Goal: Contribute content: Contribute content

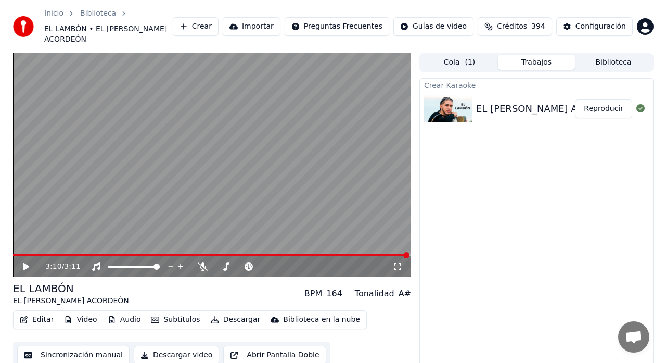
scroll to position [1079, 0]
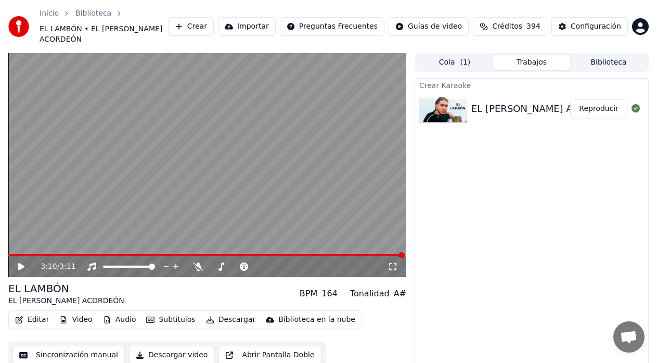
click at [603, 99] on button "Reproducir" at bounding box center [598, 108] width 57 height 19
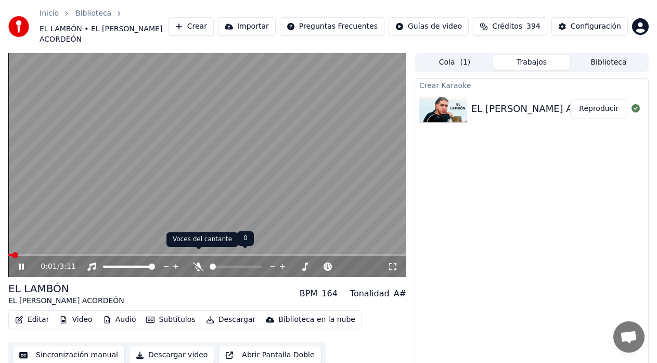
click at [200, 262] on icon at bounding box center [198, 266] width 10 height 8
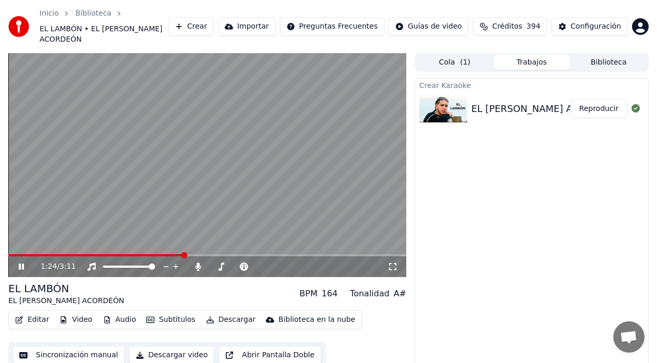
click at [33, 254] on span at bounding box center [95, 255] width 175 height 2
click at [24, 262] on icon at bounding box center [29, 266] width 24 height 8
click at [214, 24] on button "Crear" at bounding box center [191, 26] width 46 height 19
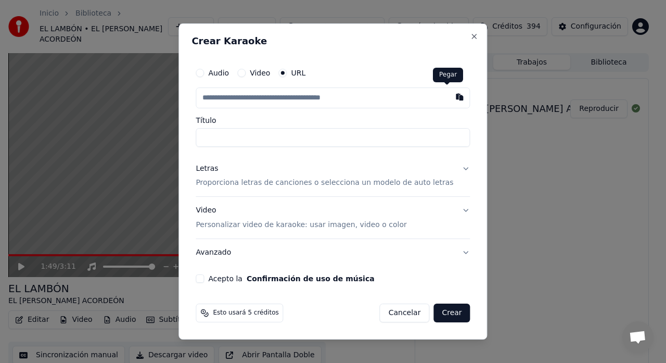
click at [450, 97] on button "button" at bounding box center [460, 96] width 21 height 19
type input "**********"
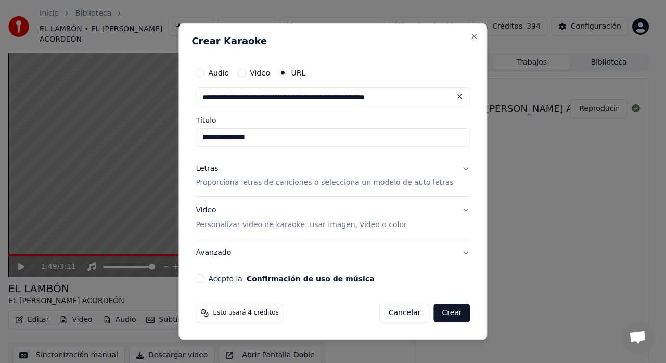
click at [454, 168] on button "Letras Proporciona letras de canciones o selecciona un modelo de auto letras" at bounding box center [333, 176] width 274 height 42
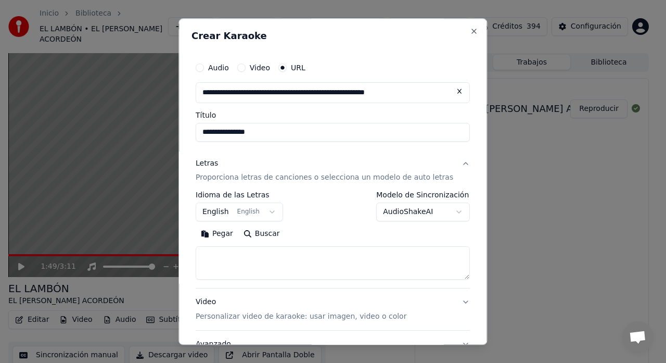
click at [275, 213] on body "Inicio Biblioteca EL LAMBÓN • EL [PERSON_NAME] ACORDEÓN Crear Importar Pregunta…" at bounding box center [328, 181] width 657 height 363
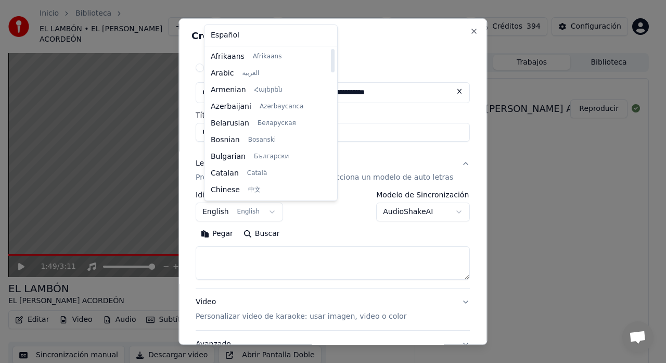
select select "**"
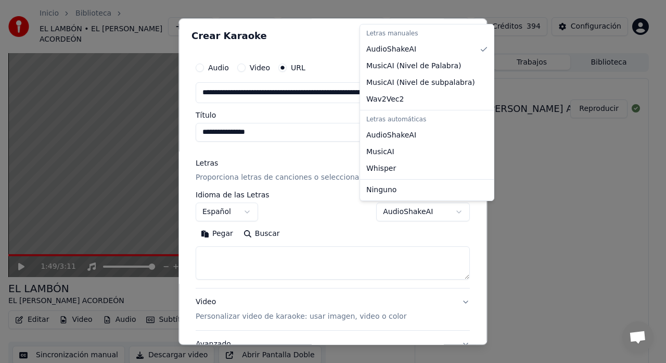
click at [443, 213] on body "Inicio Biblioteca EL LAMBÓN • EL [PERSON_NAME] ACORDEÓN Crear Importar Pregunta…" at bounding box center [328, 181] width 657 height 363
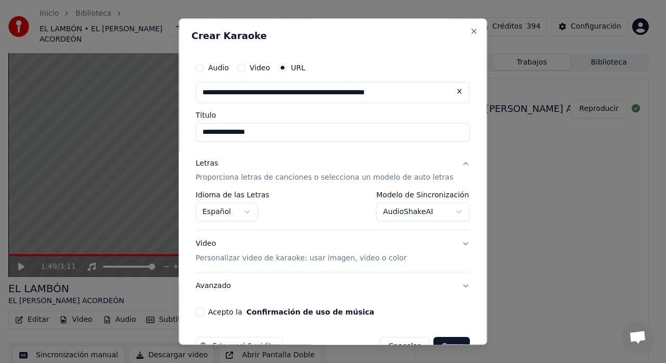
scroll to position [28, 0]
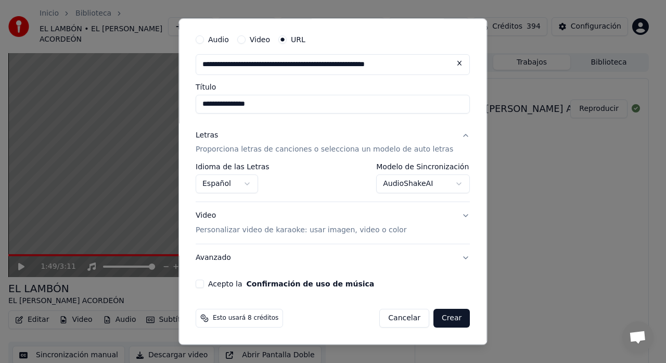
click at [204, 286] on button "Acepto la Confirmación de uso de música" at bounding box center [200, 284] width 8 height 8
click at [436, 315] on button "Crear" at bounding box center [451, 318] width 36 height 19
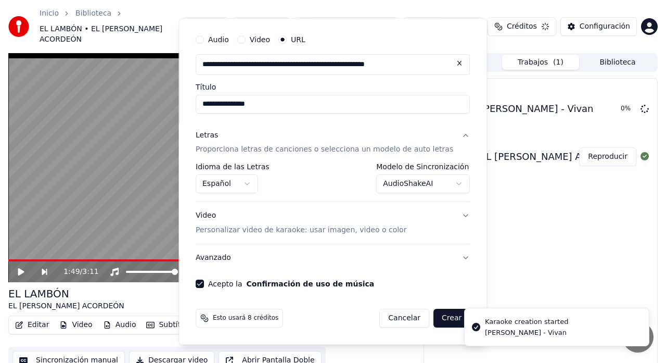
select select "**********"
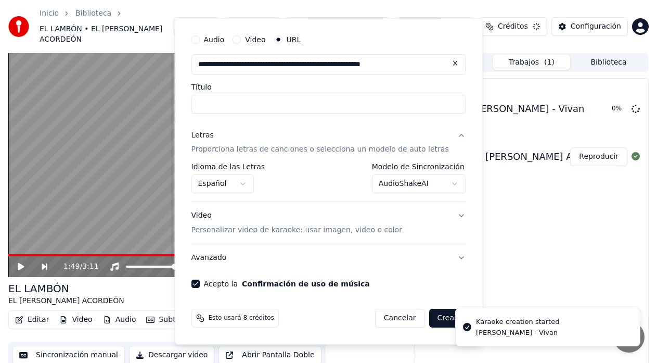
select select
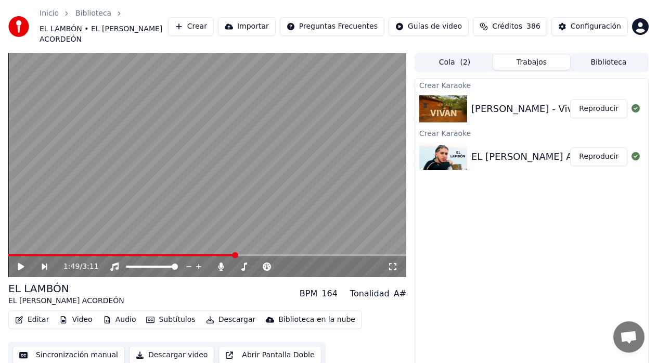
click at [17, 262] on icon at bounding box center [28, 266] width 23 height 8
click at [591, 101] on button "Reproducir" at bounding box center [598, 108] width 57 height 19
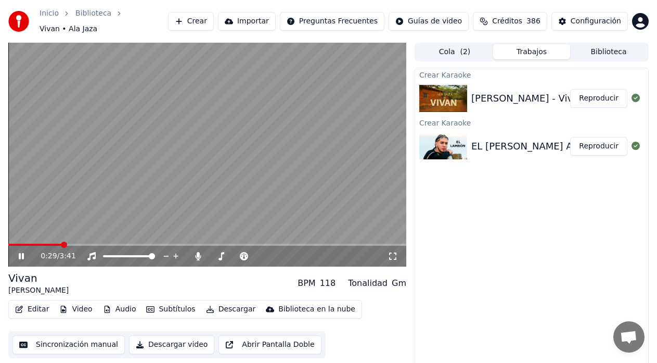
click at [39, 303] on button "Editar" at bounding box center [32, 309] width 42 height 15
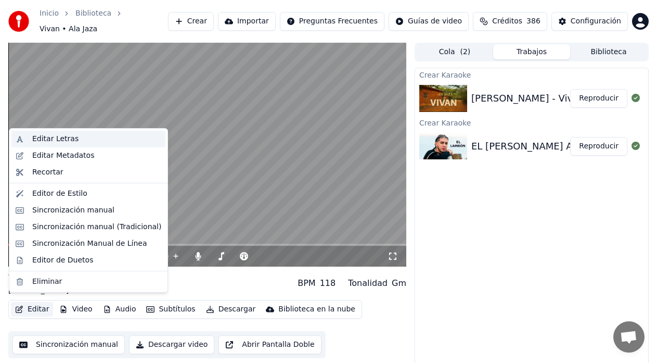
click at [50, 140] on div "Editar Letras" at bounding box center [55, 139] width 46 height 10
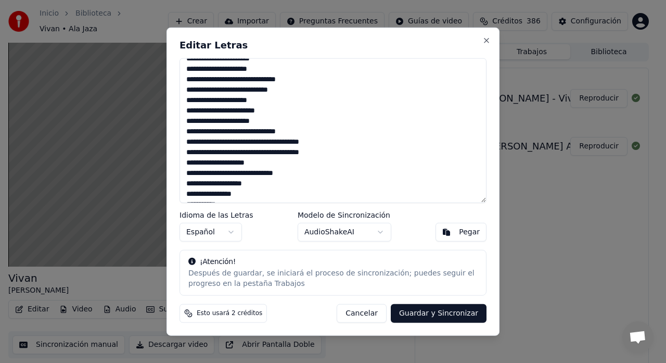
scroll to position [301, 0]
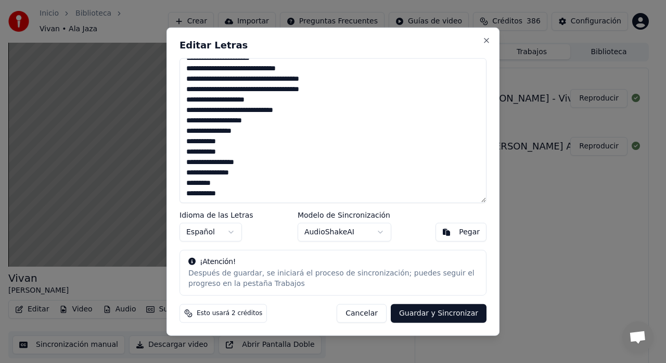
drag, startPoint x: 184, startPoint y: 66, endPoint x: 315, endPoint y: 196, distance: 184.0
click at [315, 196] on textarea at bounding box center [333, 130] width 307 height 145
click at [372, 313] on button "Cancelar" at bounding box center [362, 313] width 50 height 19
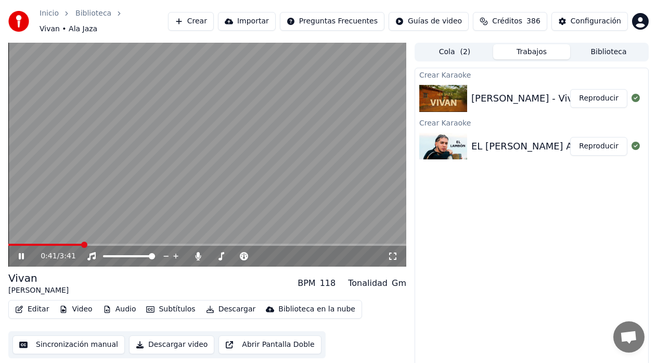
click at [21, 252] on icon at bounding box center [29, 256] width 24 height 8
click at [216, 308] on button "Descargar" at bounding box center [231, 309] width 58 height 15
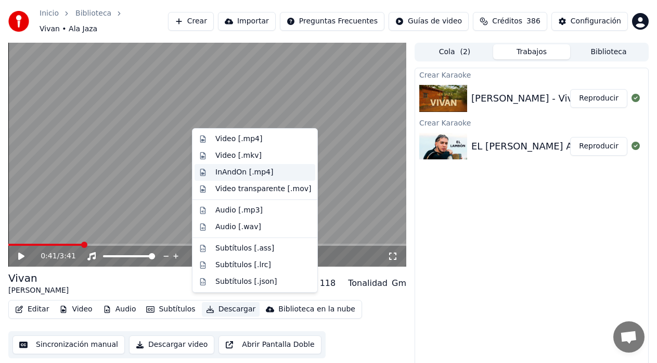
click at [256, 170] on div "InAndOn [.mp4]" at bounding box center [244, 172] width 58 height 10
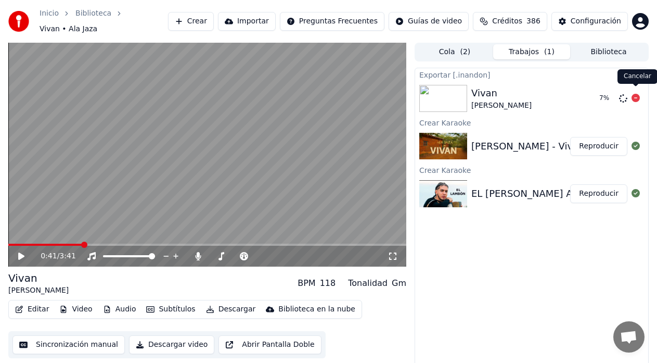
click at [636, 94] on icon at bounding box center [636, 98] width 8 height 8
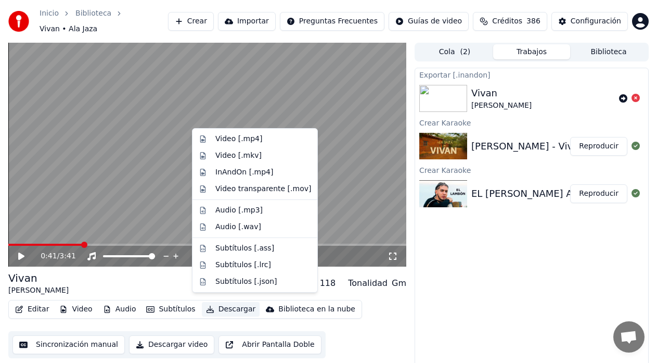
click at [212, 308] on button "Descargar" at bounding box center [231, 309] width 58 height 15
click at [238, 229] on div "Audio [.wav]" at bounding box center [238, 227] width 46 height 10
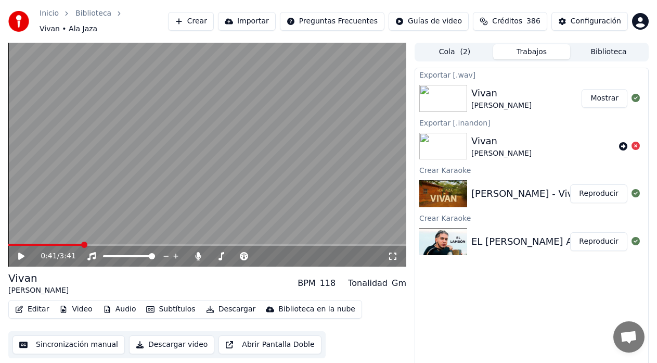
click at [609, 90] on button "Mostrar" at bounding box center [605, 98] width 46 height 19
click at [40, 308] on button "Editar" at bounding box center [32, 309] width 42 height 15
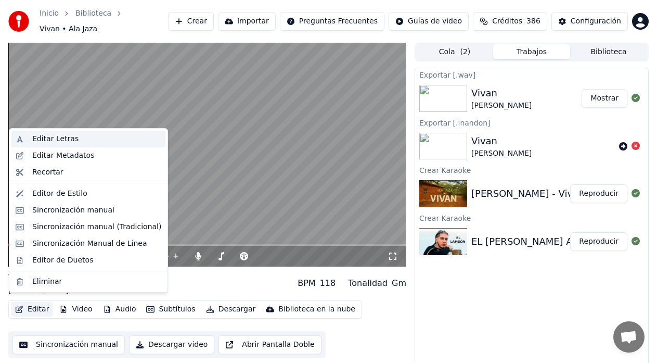
click at [39, 132] on div "Editar Letras" at bounding box center [88, 139] width 154 height 17
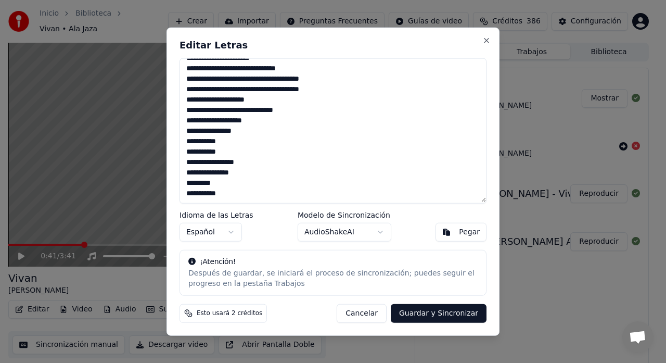
drag, startPoint x: 185, startPoint y: 65, endPoint x: 261, endPoint y: 212, distance: 166.0
click at [261, 212] on div "Editar Letras Idioma de las Letras Español Modelo de Sincronización AudioShakeA…" at bounding box center [333, 181] width 333 height 309
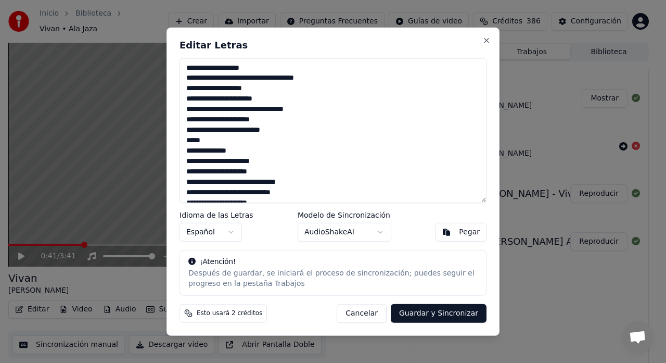
scroll to position [380, 0]
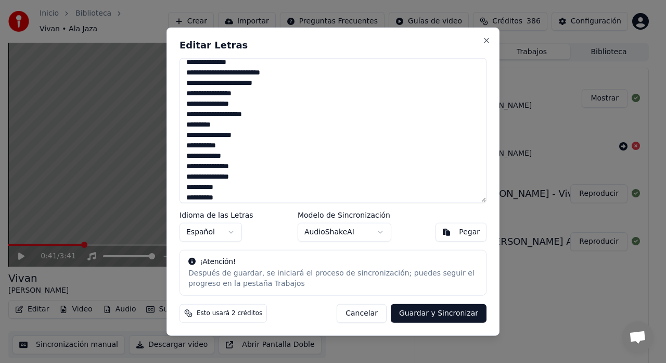
type textarea "**********"
drag, startPoint x: 436, startPoint y: 311, endPoint x: 425, endPoint y: 316, distance: 11.4
click at [434, 313] on button "Guardar y Sincronizar" at bounding box center [439, 313] width 96 height 19
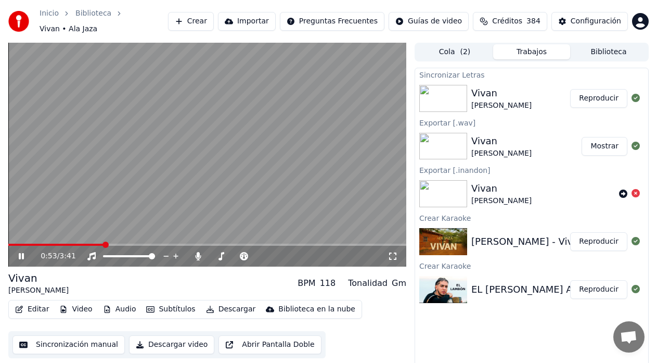
click at [602, 93] on button "Reproducir" at bounding box center [598, 98] width 57 height 19
click at [21, 253] on icon at bounding box center [21, 256] width 5 height 6
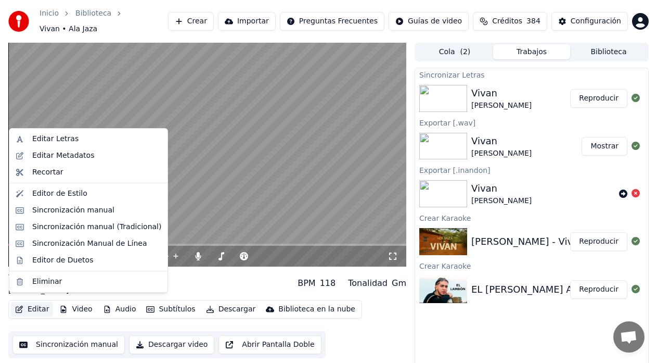
click at [35, 304] on button "Editar" at bounding box center [32, 309] width 42 height 15
click at [67, 135] on div "Editar Letras" at bounding box center [55, 139] width 46 height 10
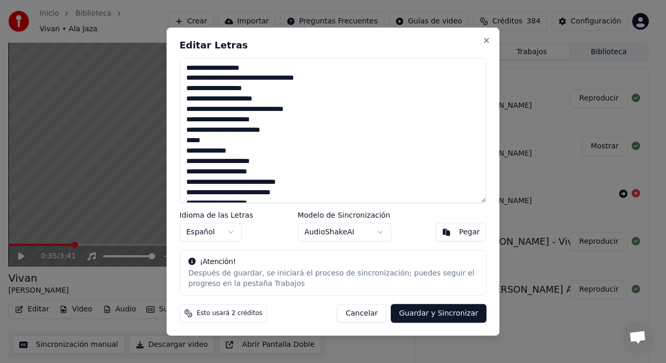
click at [273, 121] on textarea at bounding box center [333, 130] width 307 height 145
click at [215, 151] on textarea at bounding box center [333, 130] width 307 height 145
click at [231, 149] on textarea at bounding box center [333, 130] width 307 height 145
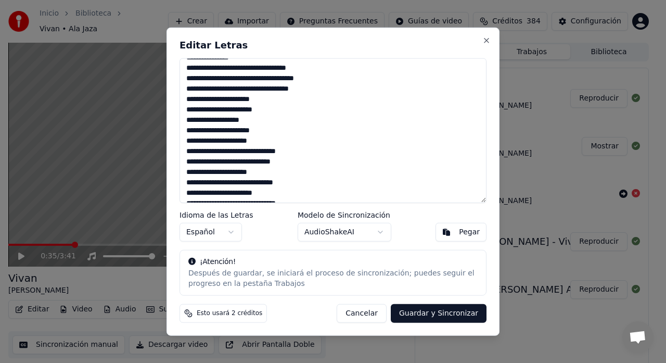
scroll to position [208, 0]
drag, startPoint x: 230, startPoint y: 119, endPoint x: 231, endPoint y: 131, distance: 12.5
click at [231, 120] on textarea at bounding box center [333, 130] width 307 height 145
click at [247, 121] on textarea at bounding box center [333, 130] width 307 height 145
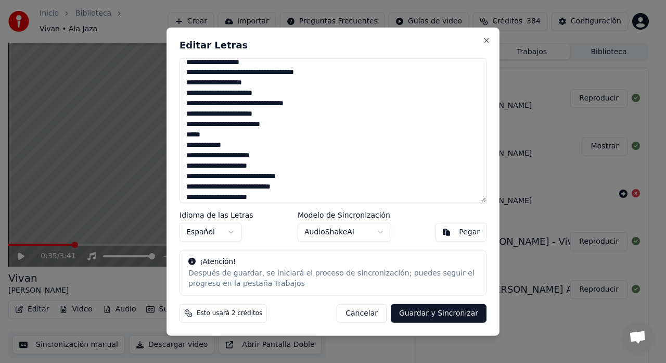
scroll to position [0, 0]
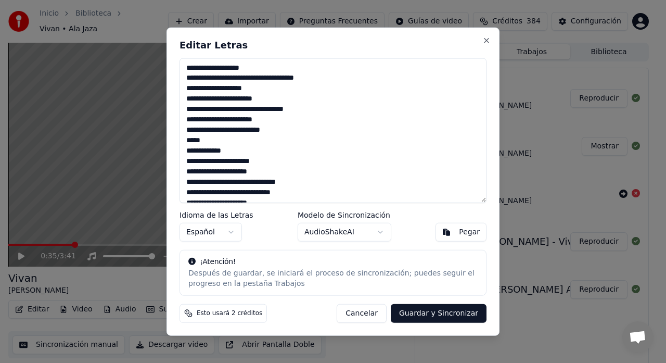
drag, startPoint x: 190, startPoint y: 98, endPoint x: 190, endPoint y: 104, distance: 5.2
click at [190, 99] on textarea at bounding box center [333, 130] width 307 height 145
type textarea "**********"
click at [433, 317] on button "Guardar y Sincronizar" at bounding box center [439, 313] width 96 height 19
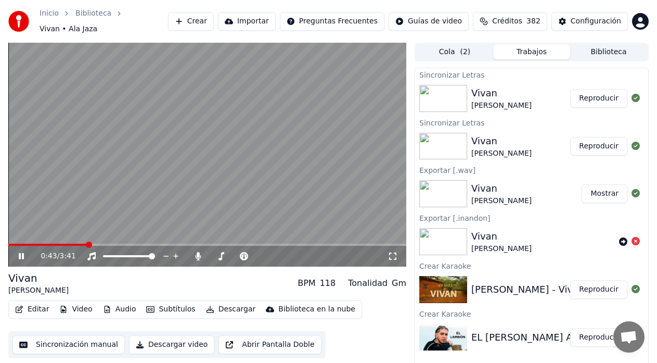
click at [592, 89] on button "Reproducir" at bounding box center [598, 98] width 57 height 19
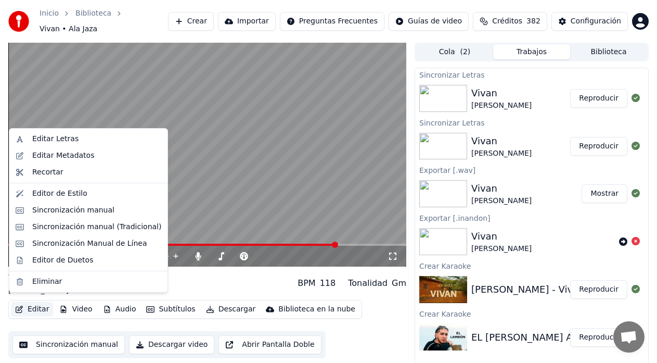
click at [35, 302] on button "Editar" at bounding box center [32, 309] width 42 height 15
click at [52, 141] on div "Editar Letras" at bounding box center [55, 139] width 46 height 10
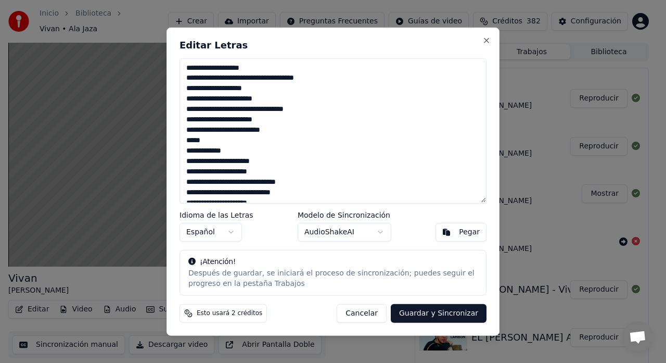
scroll to position [52, 0]
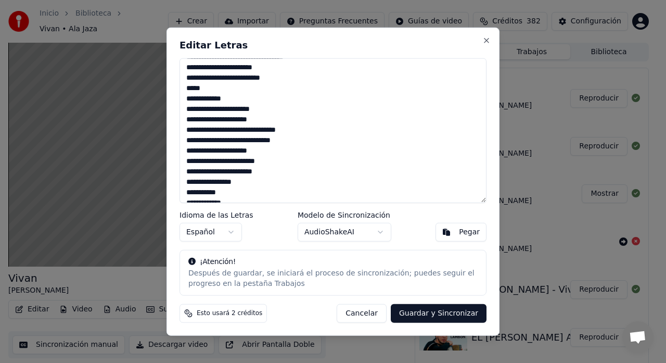
click at [206, 159] on textarea at bounding box center [333, 130] width 307 height 145
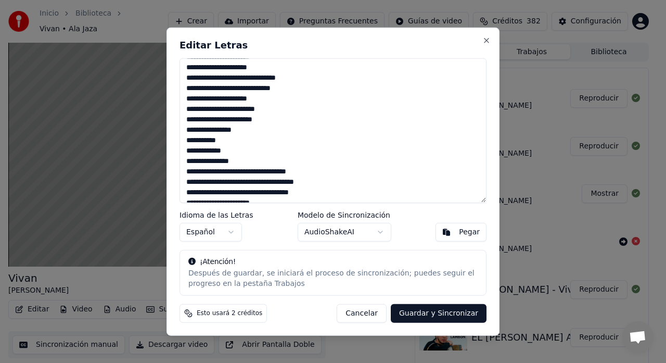
scroll to position [156, 0]
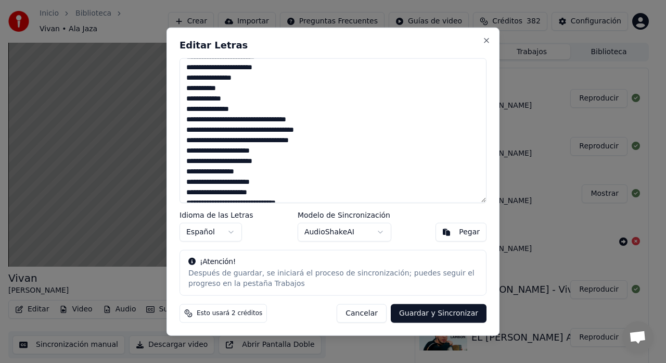
click at [191, 159] on textarea at bounding box center [333, 130] width 307 height 145
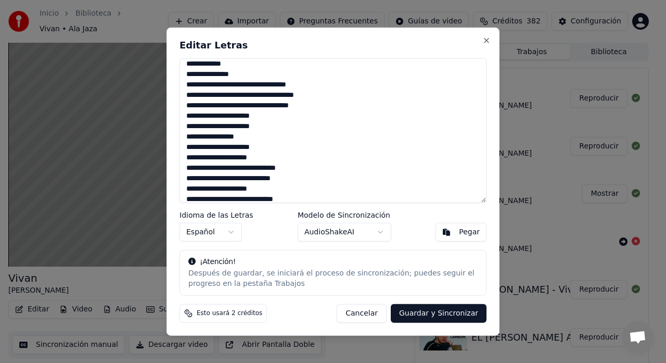
scroll to position [208, 0]
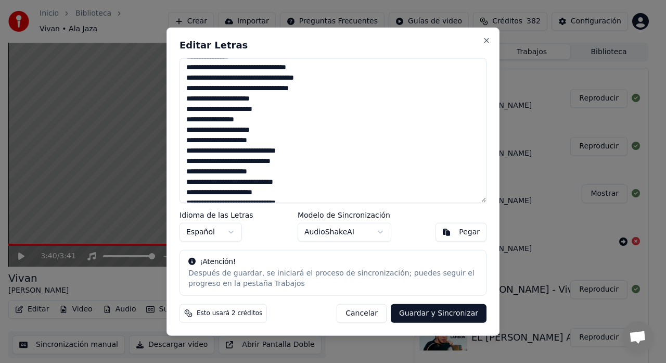
click at [206, 183] on textarea at bounding box center [333, 130] width 307 height 145
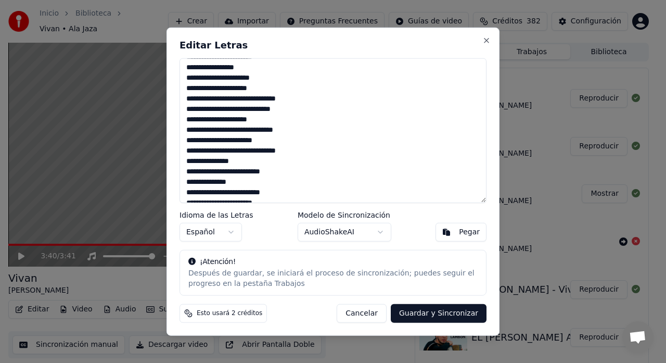
scroll to position [312, 0]
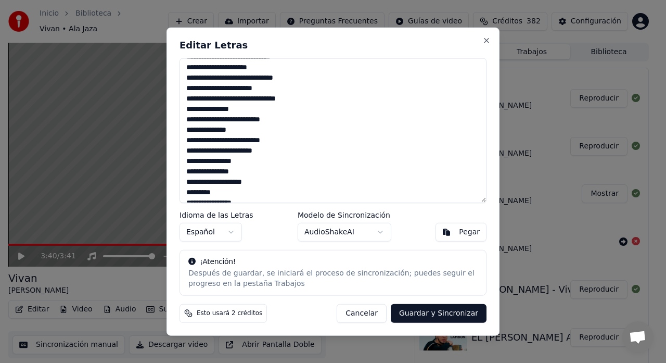
click at [188, 172] on textarea at bounding box center [333, 130] width 307 height 145
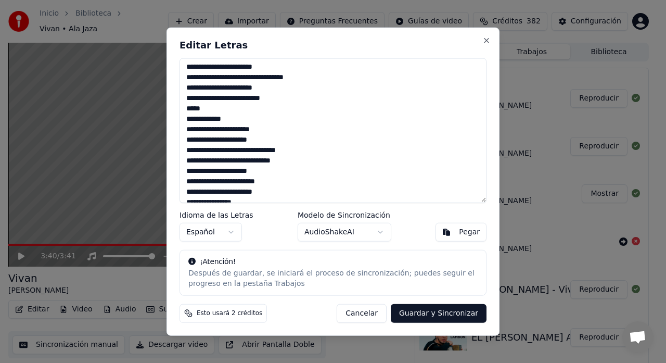
scroll to position [0, 0]
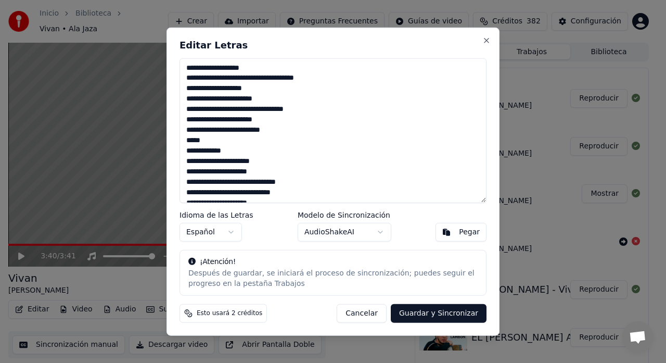
click at [190, 149] on textarea at bounding box center [333, 130] width 307 height 145
type textarea "**********"
click at [446, 314] on button "Guardar y Sincronizar" at bounding box center [439, 313] width 96 height 19
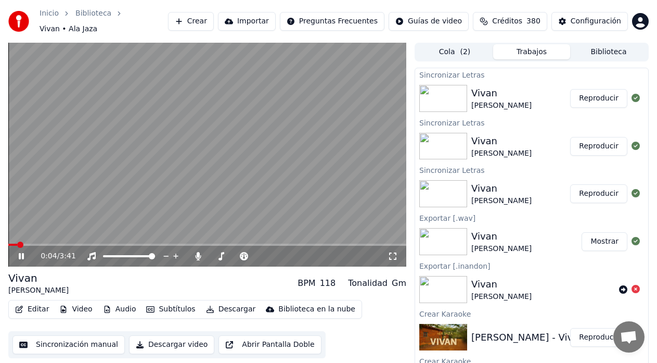
click at [591, 89] on button "Reproducir" at bounding box center [598, 98] width 57 height 19
click at [253, 244] on span at bounding box center [207, 245] width 398 height 2
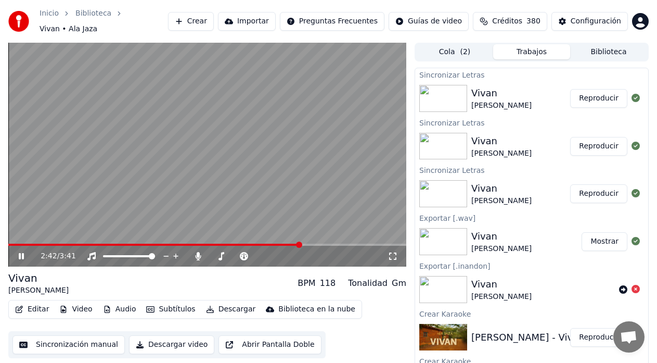
click at [20, 252] on icon at bounding box center [29, 256] width 24 height 8
click at [33, 302] on button "Editar" at bounding box center [32, 309] width 42 height 15
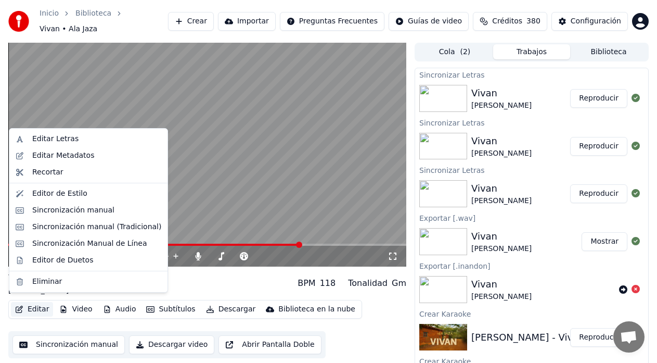
drag, startPoint x: 45, startPoint y: 137, endPoint x: 66, endPoint y: 227, distance: 92.4
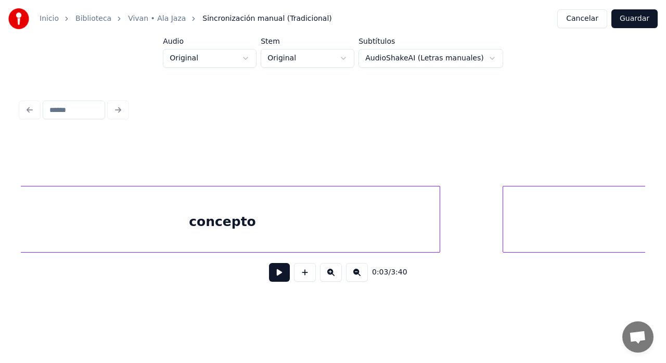
scroll to position [0, 44926]
click at [356, 277] on button at bounding box center [357, 272] width 22 height 19
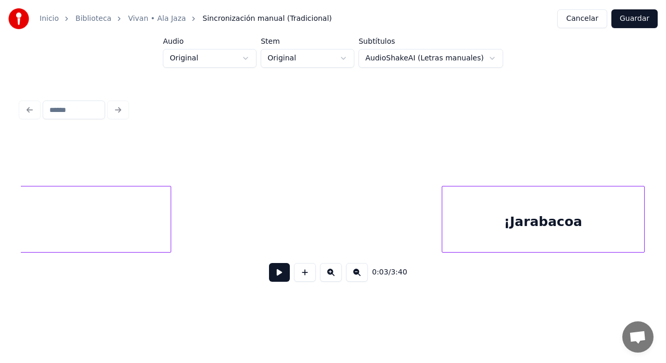
scroll to position [0, 44833]
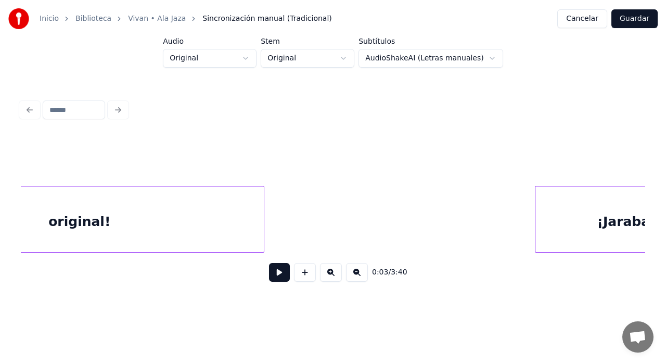
click at [356, 277] on button at bounding box center [357, 272] width 22 height 19
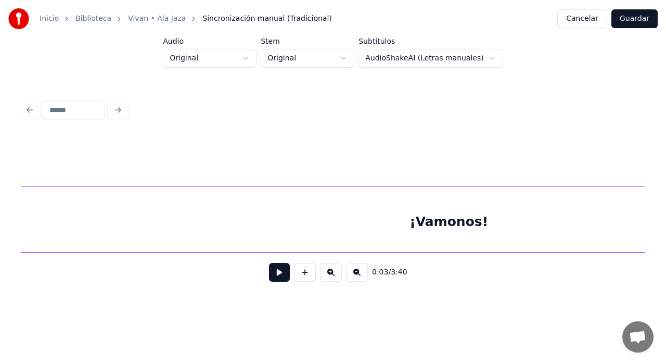
scroll to position [0, 37679]
click at [358, 277] on button at bounding box center [357, 272] width 22 height 19
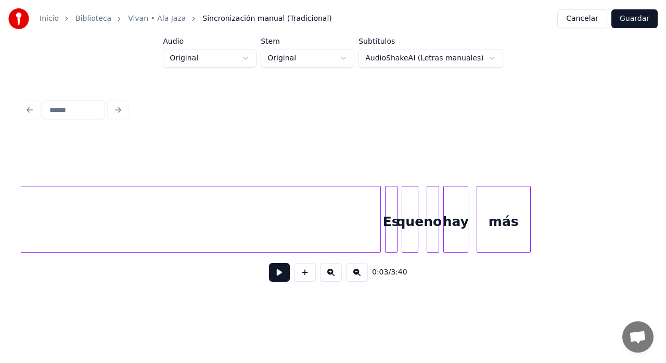
scroll to position [0, 34428]
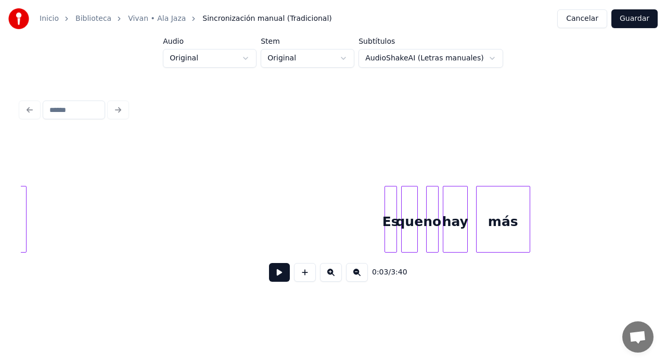
click at [27, 270] on div "0:03 / 3:40" at bounding box center [333, 213] width 624 height 158
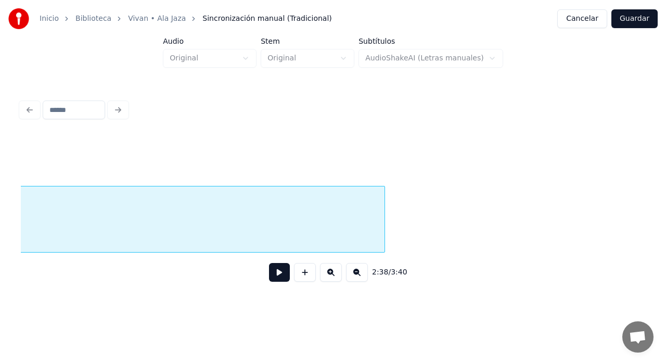
scroll to position [0, 33954]
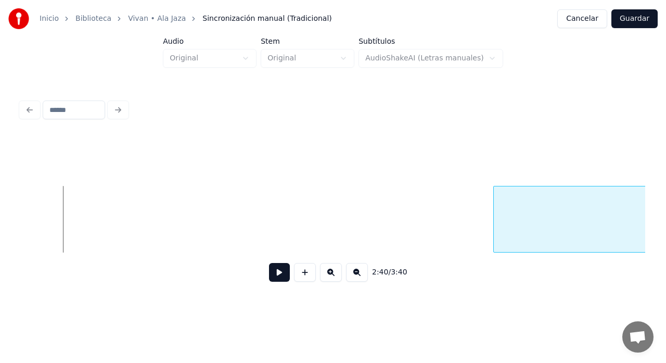
click at [494, 213] on div at bounding box center [495, 219] width 3 height 66
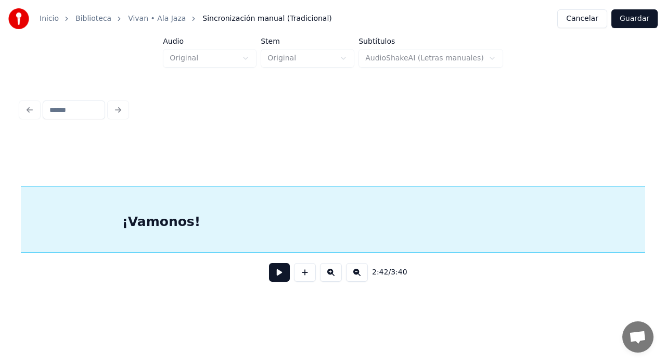
click at [372, 216] on div "¡Vamonos!" at bounding box center [161, 221] width 968 height 71
click at [472, 218] on div "¡Vamonos!" at bounding box center [506, 221] width 968 height 71
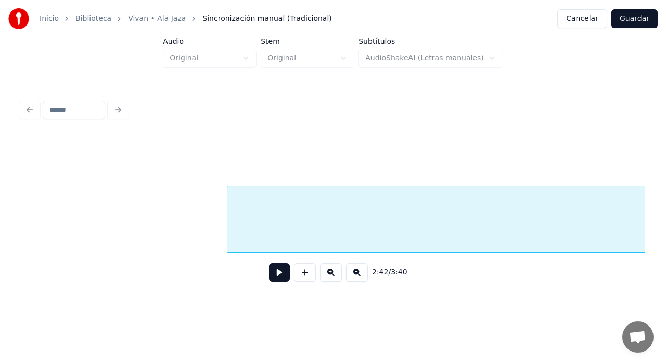
scroll to position [0, 33538]
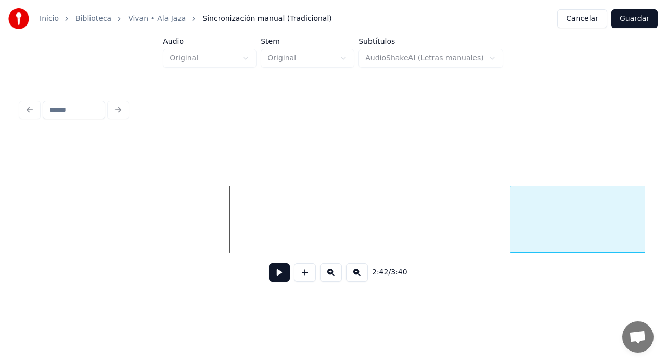
click at [510, 218] on div at bounding box center [511, 219] width 3 height 66
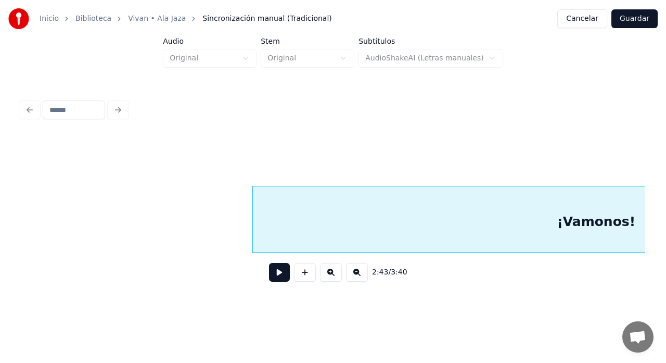
scroll to position [0, 33875]
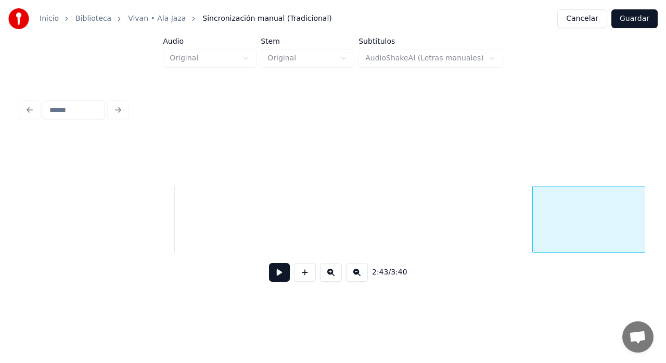
click at [533, 228] on div at bounding box center [534, 219] width 3 height 66
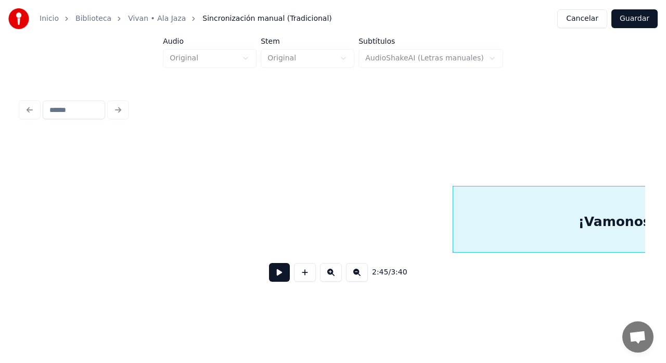
scroll to position [0, 34112]
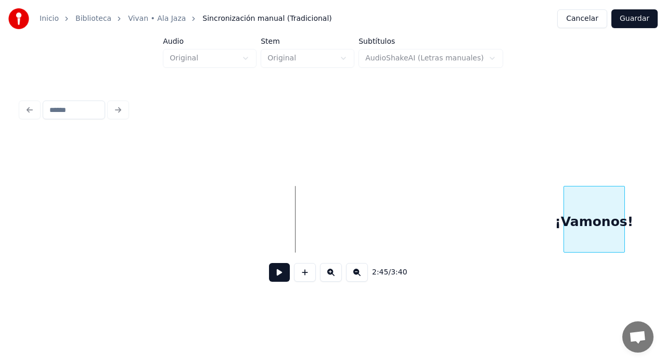
click at [564, 223] on div at bounding box center [565, 219] width 3 height 66
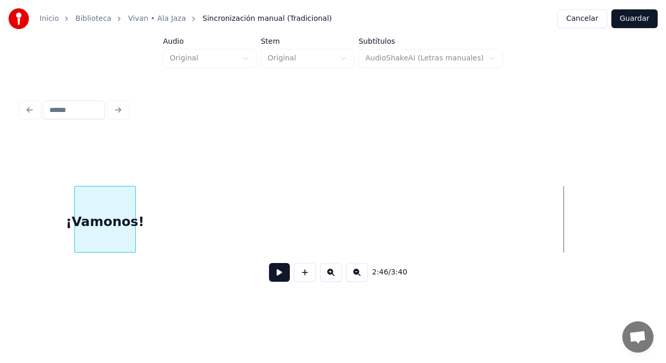
click at [93, 249] on div "¡Vamonos!" at bounding box center [333, 219] width 624 height 67
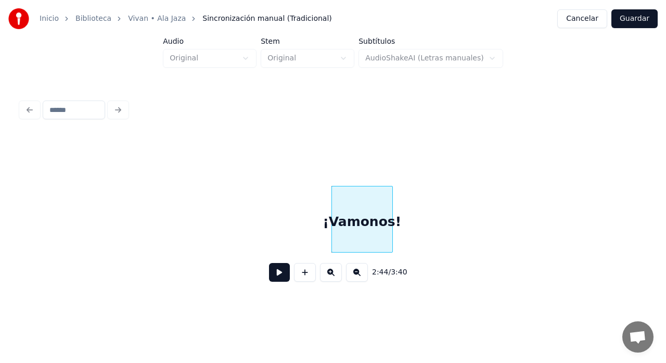
scroll to position [0, 33841]
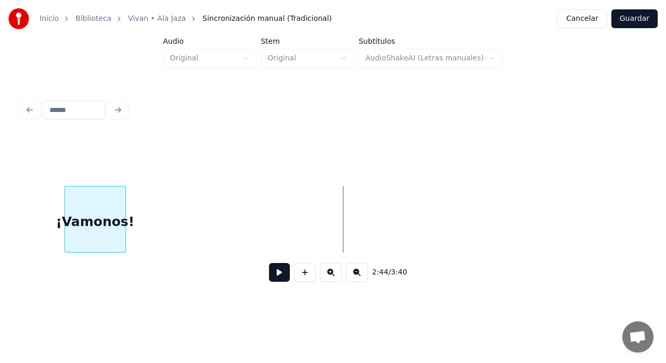
click at [79, 242] on div "¡Vamonos!" at bounding box center [95, 221] width 60 height 71
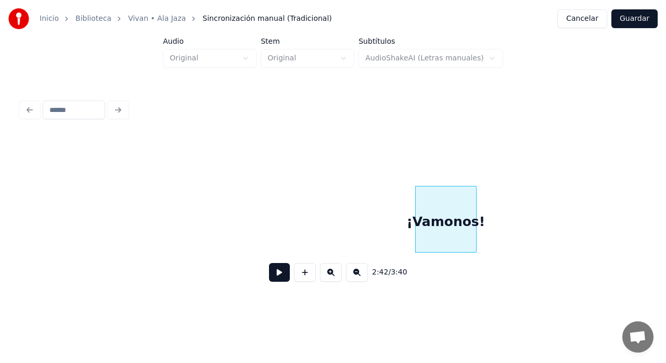
scroll to position [0, 33467]
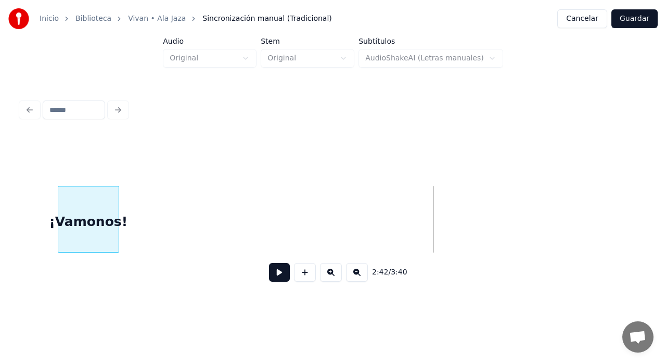
click at [73, 237] on div "¡Vamonos!" at bounding box center [88, 221] width 60 height 71
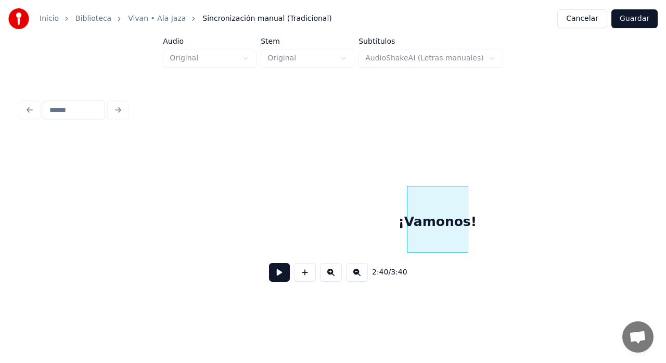
scroll to position [0, 33092]
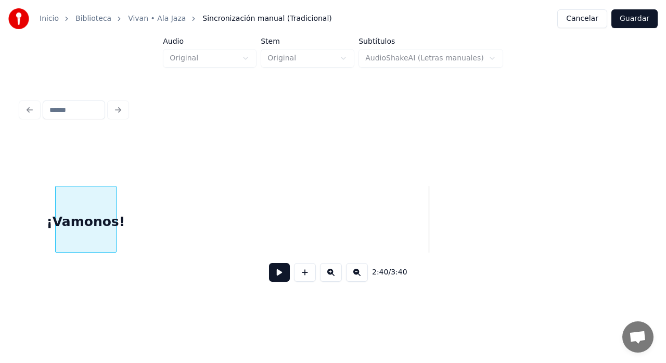
click at [91, 225] on div "¡Vamonos!" at bounding box center [86, 221] width 60 height 71
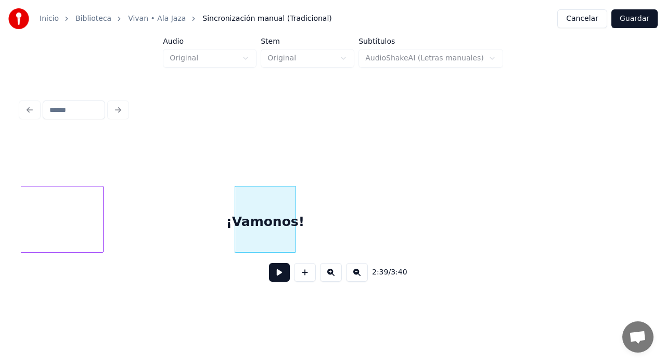
scroll to position [0, 32842]
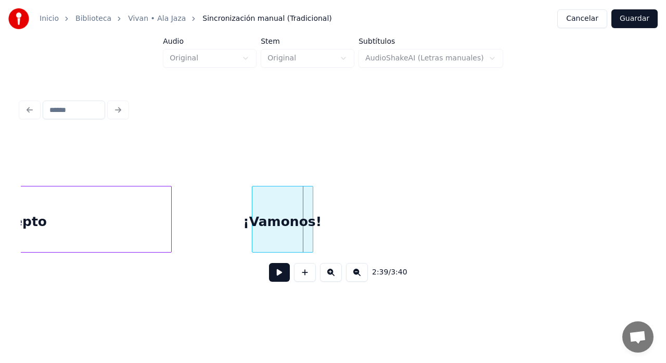
click at [274, 210] on div "¡Vamonos!" at bounding box center [282, 221] width 60 height 71
click at [220, 214] on div at bounding box center [221, 219] width 3 height 66
click at [40, 225] on div "concepto" at bounding box center [13, 221] width 315 height 71
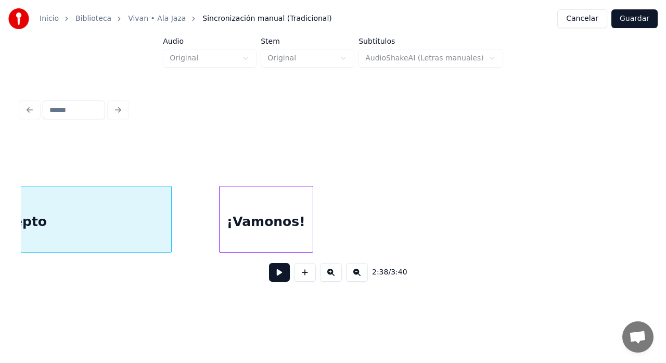
scroll to position [0, 32677]
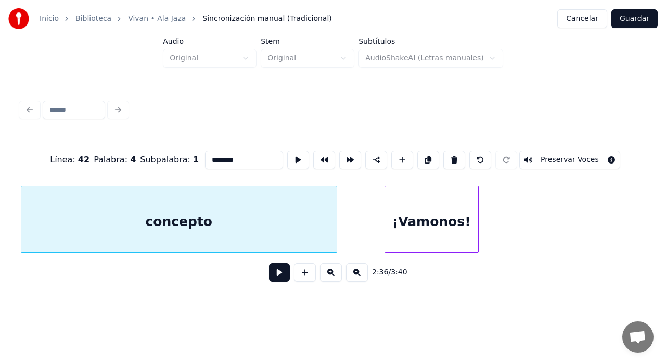
click at [278, 276] on button at bounding box center [279, 272] width 21 height 19
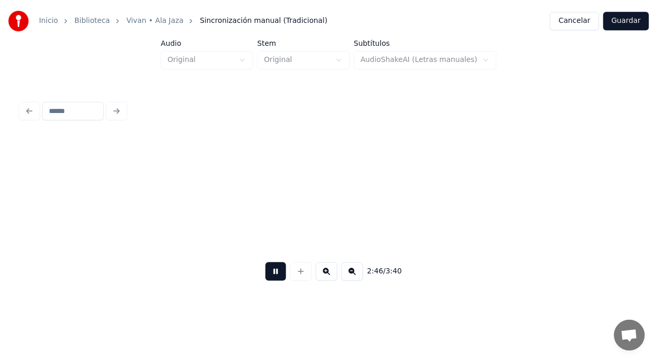
scroll to position [0, 34557]
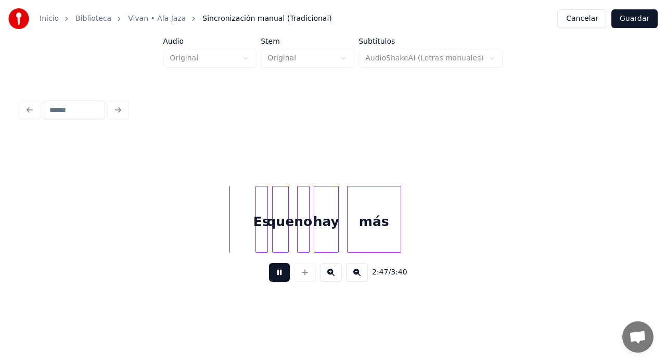
click at [288, 271] on button at bounding box center [279, 272] width 21 height 19
click at [252, 239] on div at bounding box center [252, 219] width 3 height 66
click at [280, 277] on button at bounding box center [279, 272] width 21 height 19
click at [285, 273] on button at bounding box center [279, 272] width 21 height 19
drag, startPoint x: 628, startPoint y: 16, endPoint x: 619, endPoint y: 22, distance: 11.1
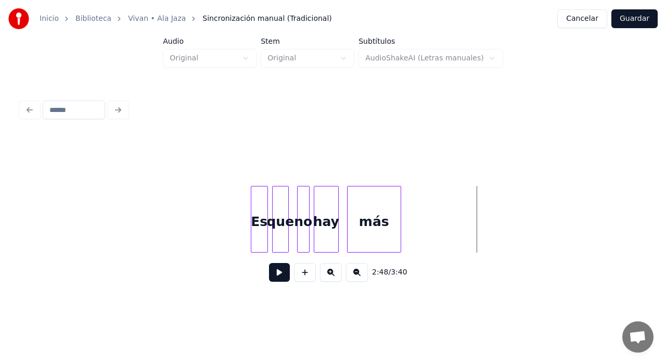
click at [628, 16] on button "Guardar" at bounding box center [634, 18] width 46 height 19
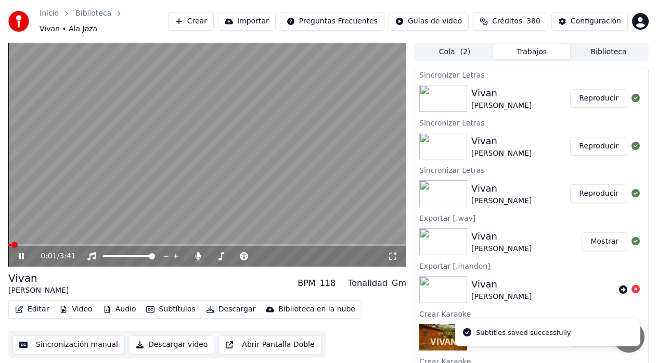
click at [594, 93] on button "Reproducir" at bounding box center [598, 98] width 57 height 19
click at [224, 303] on button "Descargar" at bounding box center [231, 309] width 58 height 15
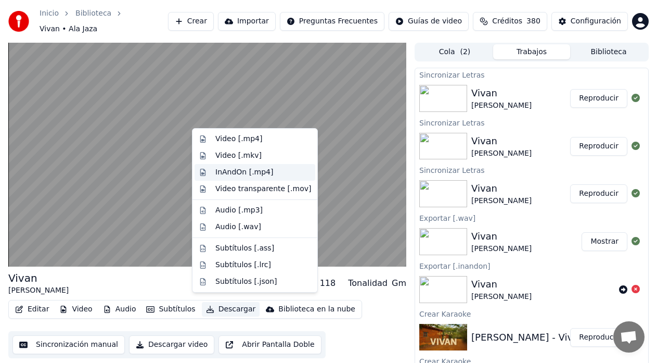
click at [252, 171] on div "InAndOn [.mp4]" at bounding box center [244, 172] width 58 height 10
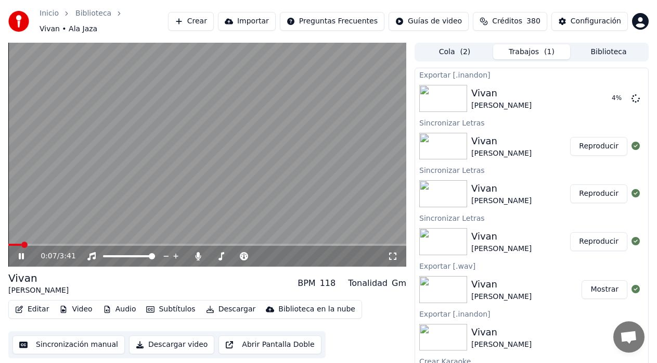
click at [21, 252] on icon at bounding box center [29, 256] width 24 height 8
drag, startPoint x: 161, startPoint y: 280, endPoint x: 154, endPoint y: 282, distance: 7.5
click at [161, 282] on div "Vivan Ala Jaza BPM 118 Tonalidad Gm" at bounding box center [207, 283] width 398 height 25
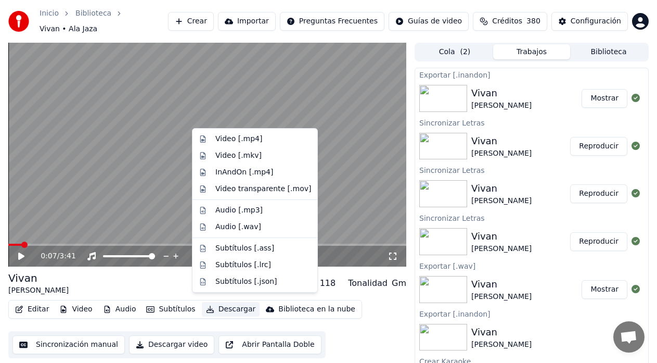
click at [206, 305] on icon "button" at bounding box center [210, 308] width 8 height 7
click at [261, 192] on div "Video transparente [.mov]" at bounding box center [263, 189] width 96 height 10
